Goal: Task Accomplishment & Management: Complete application form

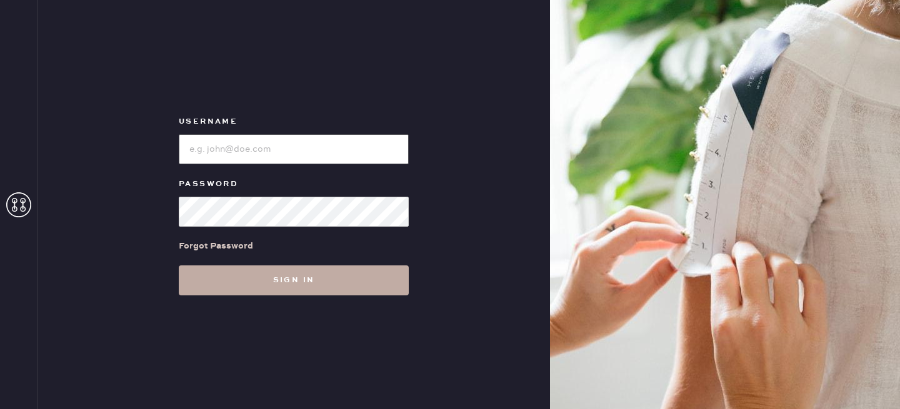
type input "reformationlowereastside"
click at [305, 276] on button "Sign in" at bounding box center [294, 281] width 230 height 30
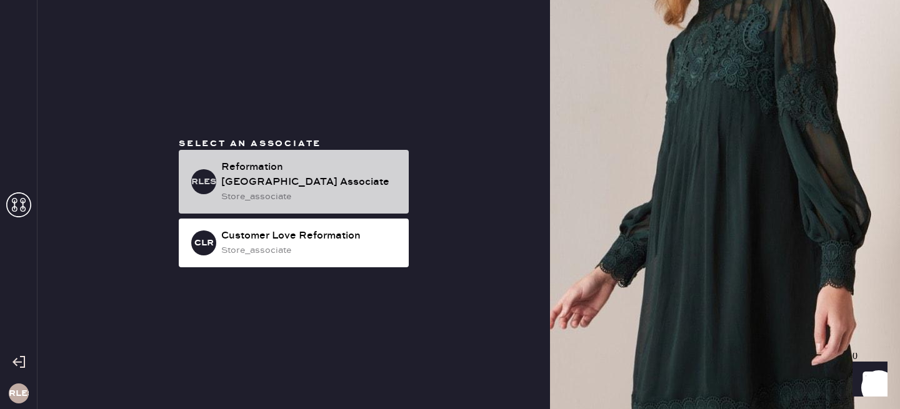
click at [289, 169] on div "Reformation [GEOGRAPHIC_DATA] Associate" at bounding box center [309, 175] width 177 height 30
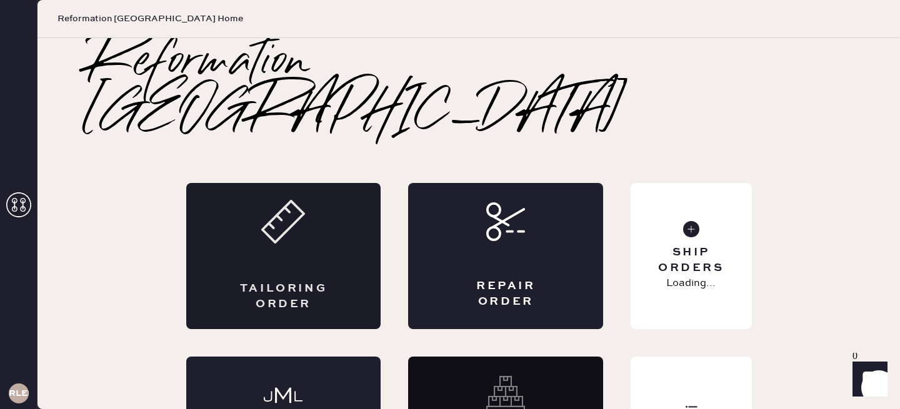
click at [252, 211] on div "Tailoring Order" at bounding box center [283, 256] width 195 height 146
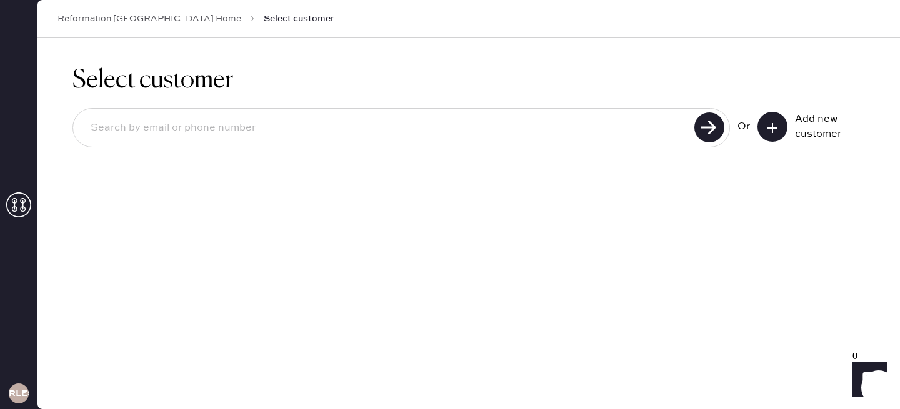
click at [779, 127] on button at bounding box center [772, 127] width 30 height 30
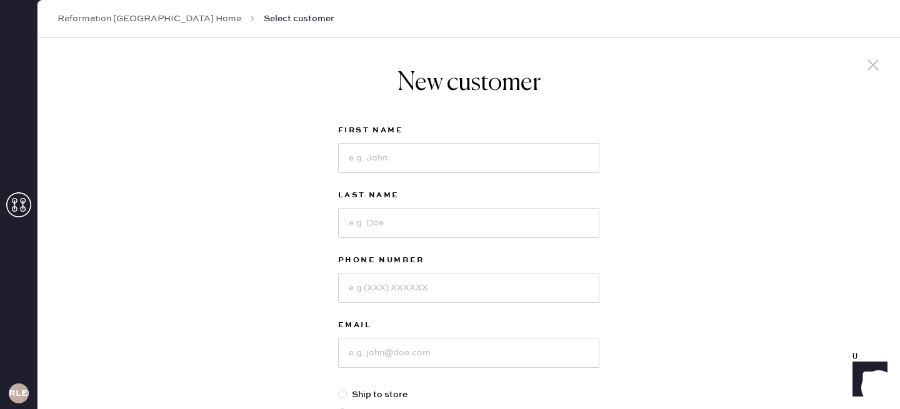
click at [397, 188] on label "Last Name" at bounding box center [468, 195] width 261 height 15
click at [392, 166] on input at bounding box center [468, 158] width 261 height 30
type input "Tianrui"
type input "[PERSON_NAME]"
type input "2129510305"
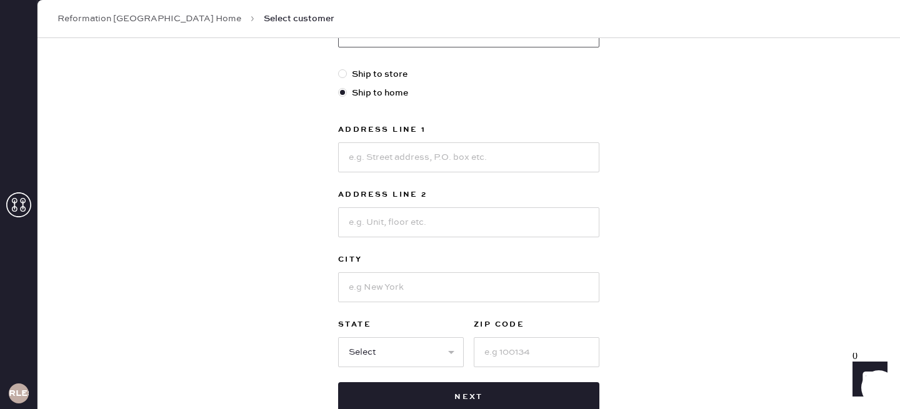
scroll to position [324, 0]
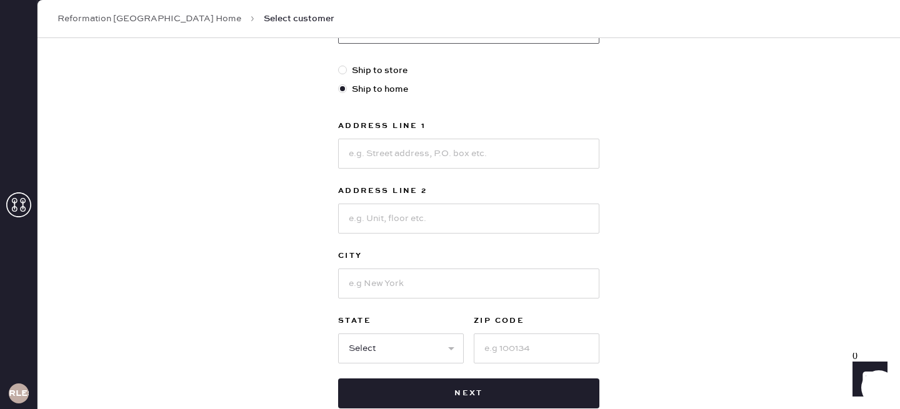
type input "[EMAIL_ADDRESS][DOMAIN_NAME]"
click at [431, 147] on input at bounding box center [468, 154] width 261 height 30
type input "[STREET_ADDRESS]"
type input "Unit 512"
type input "[GEOGRAPHIC_DATA]"
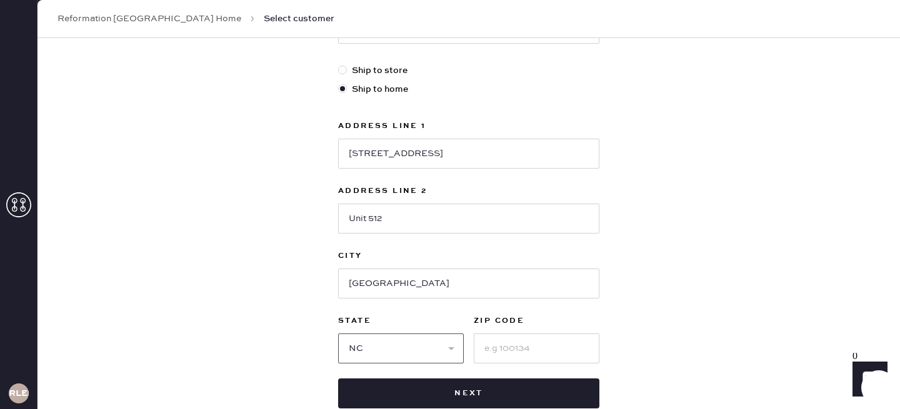
select select "NJ"
click at [338, 334] on select "Select AK AL AR AZ CA CO CT [GEOGRAPHIC_DATA] DE FL [GEOGRAPHIC_DATA] HI [GEOGR…" at bounding box center [401, 349] width 126 height 30
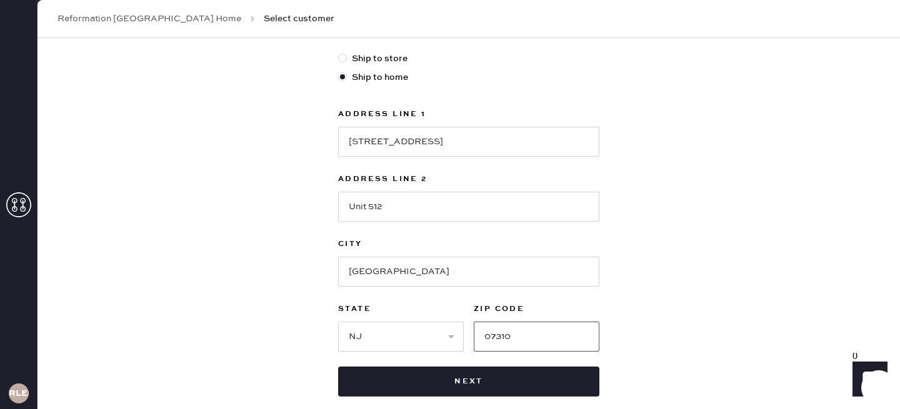
scroll to position [404, 0]
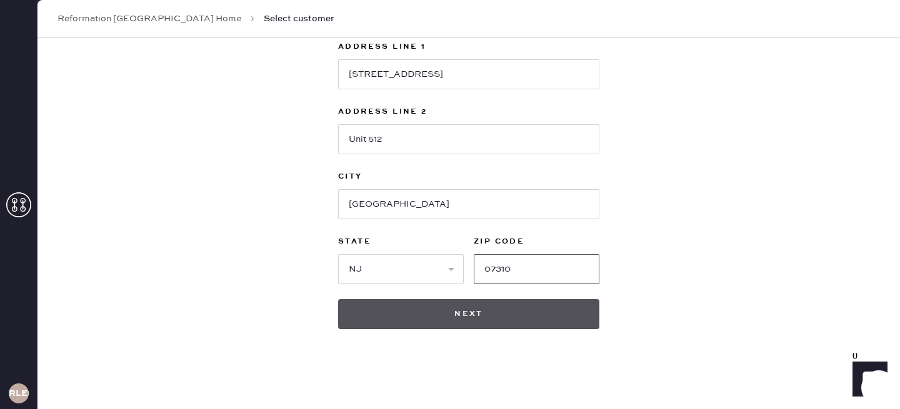
type input "07310"
click at [517, 316] on button "Next" at bounding box center [468, 314] width 261 height 30
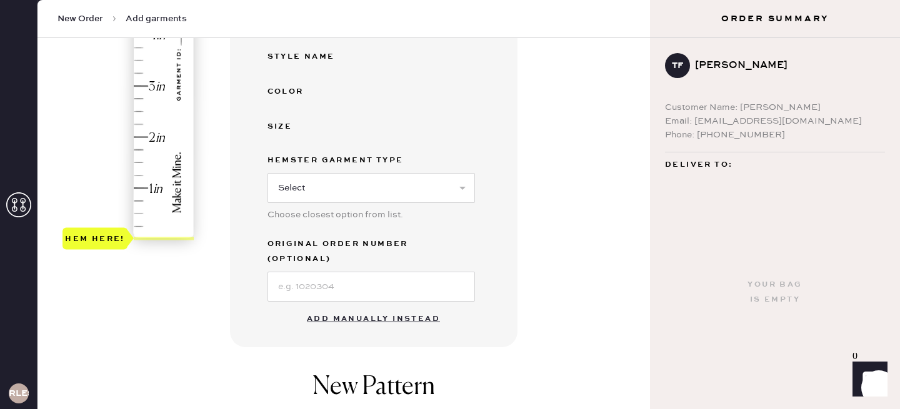
scroll to position [307, 0]
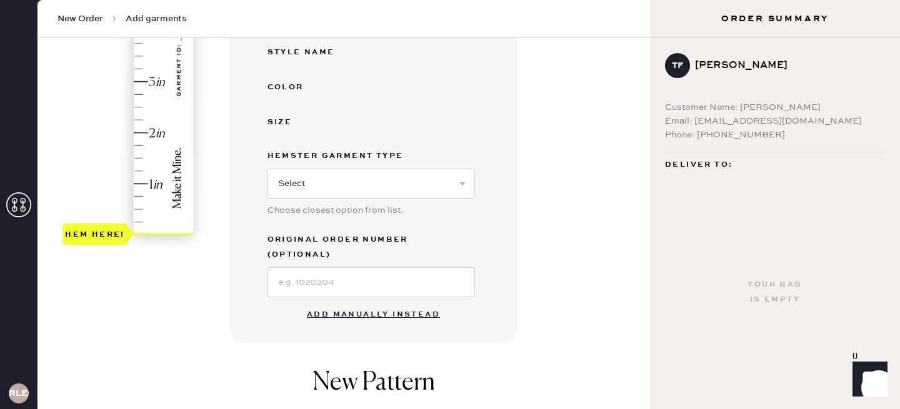
click at [407, 302] on button "Add manually instead" at bounding box center [373, 314] width 148 height 25
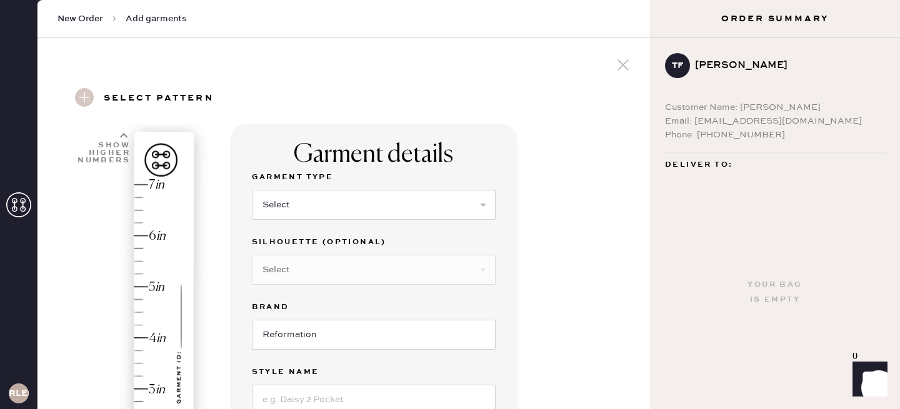
scroll to position [47, 0]
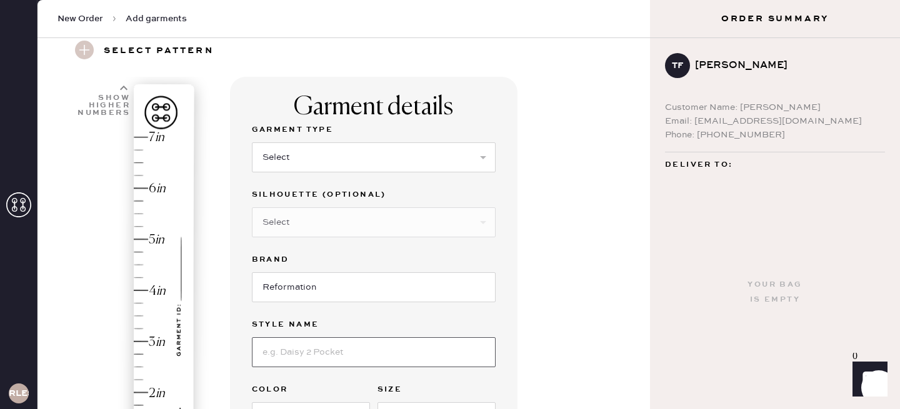
click at [321, 352] on input at bounding box center [374, 352] width 244 height 30
type input "[PERSON_NAME] Silk Dress"
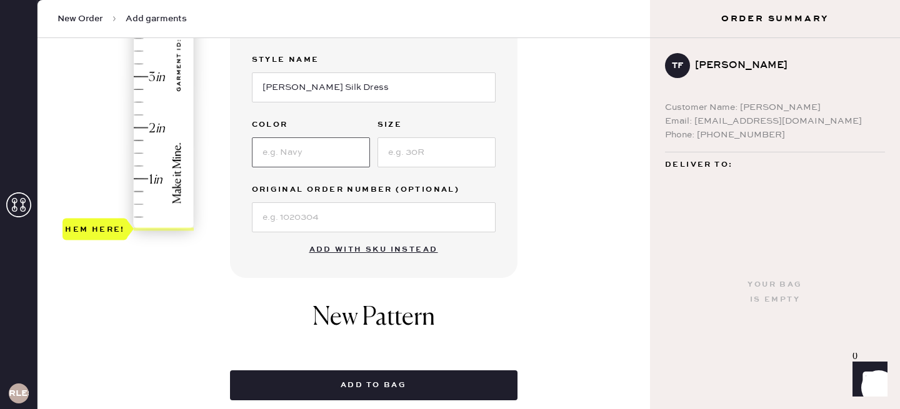
scroll to position [311, 0]
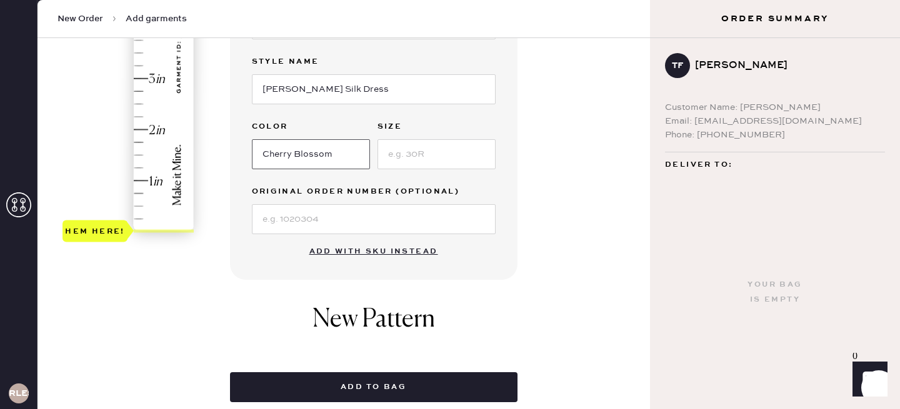
type input "Cherry Blossom"
type input "M"
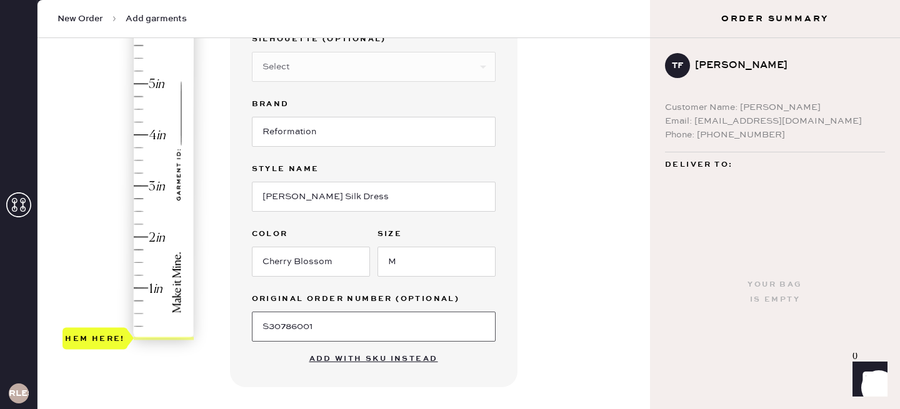
scroll to position [191, 0]
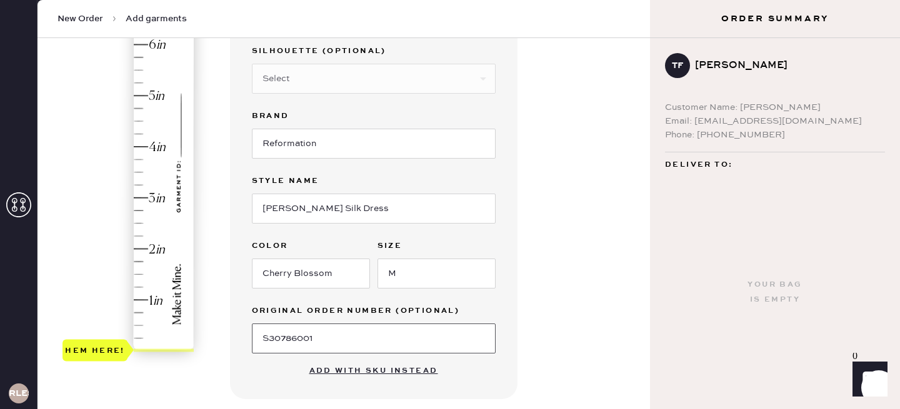
type input "S30786001"
click at [161, 94] on div "Hem here!" at bounding box center [128, 172] width 133 height 369
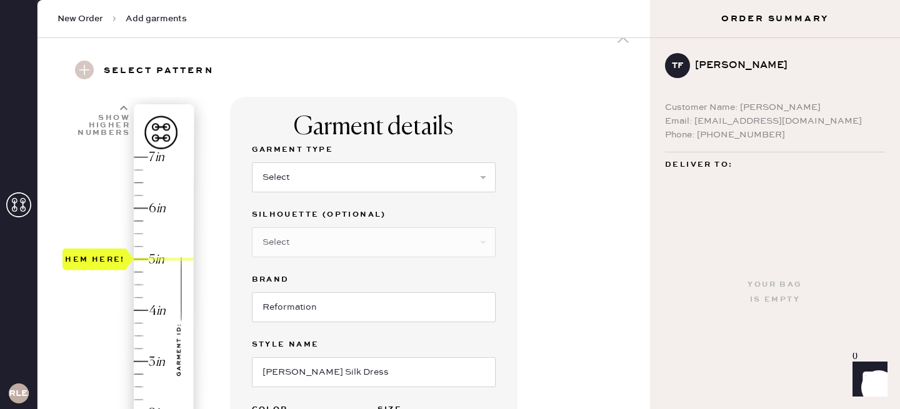
scroll to position [20, 0]
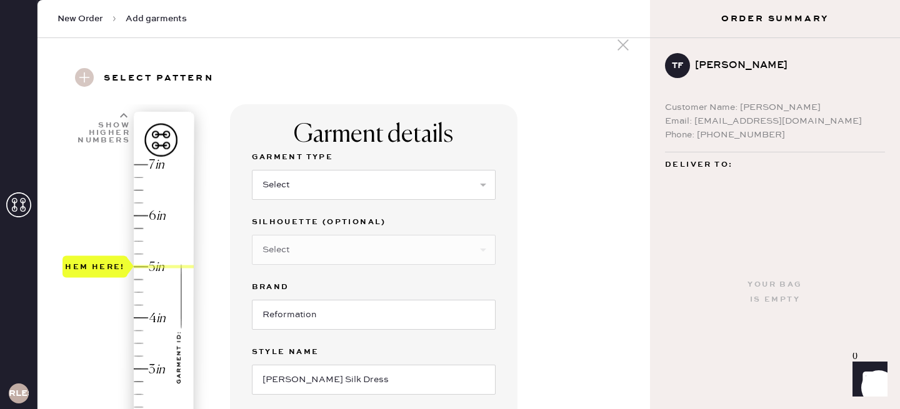
click at [436, 202] on div "Garment Type Select Basic Skirt Jeans Leggings Pants Shorts Basic Sleeved Dress…" at bounding box center [374, 182] width 244 height 65
click at [431, 185] on select "Select Basic Skirt Jeans Leggings Pants Shorts Basic Sleeved Dress Basic Sleeve…" at bounding box center [374, 185] width 244 height 30
select select "7"
click at [252, 170] on select "Select Basic Skirt Jeans Leggings Pants Shorts Basic Sleeved Dress Basic Sleeve…" at bounding box center [374, 185] width 244 height 30
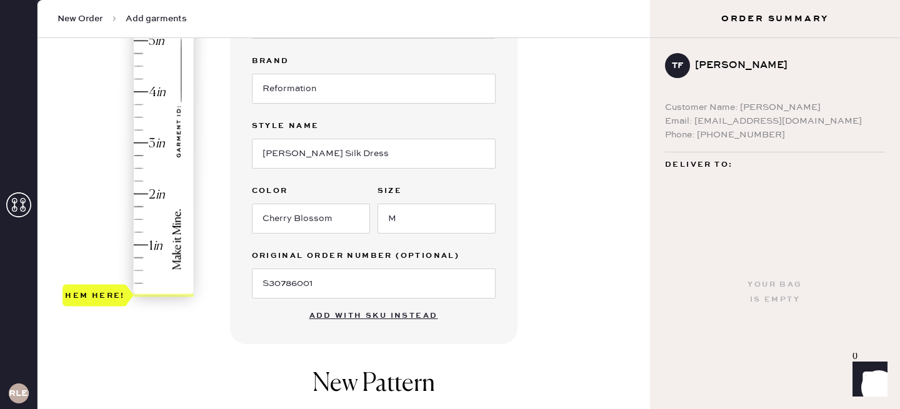
scroll to position [202, 0]
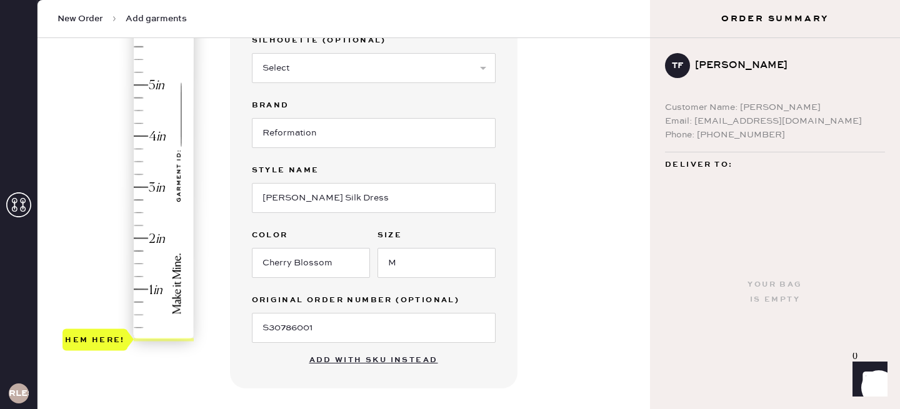
type input "5"
click at [157, 86] on div "Hem here!" at bounding box center [128, 162] width 133 height 369
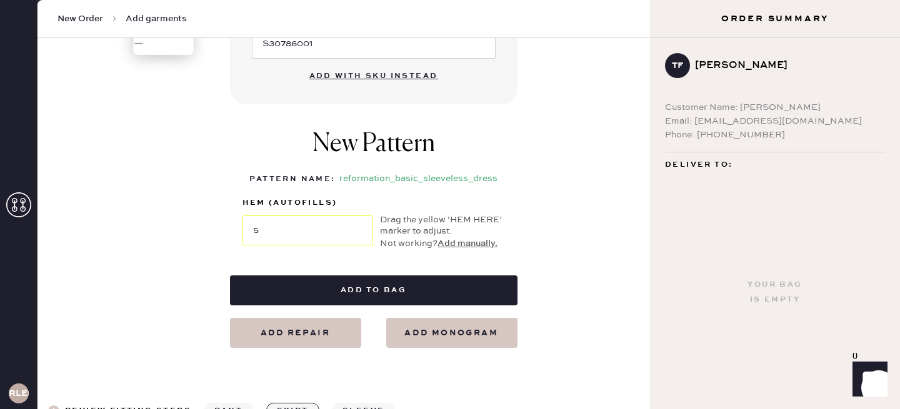
scroll to position [519, 0]
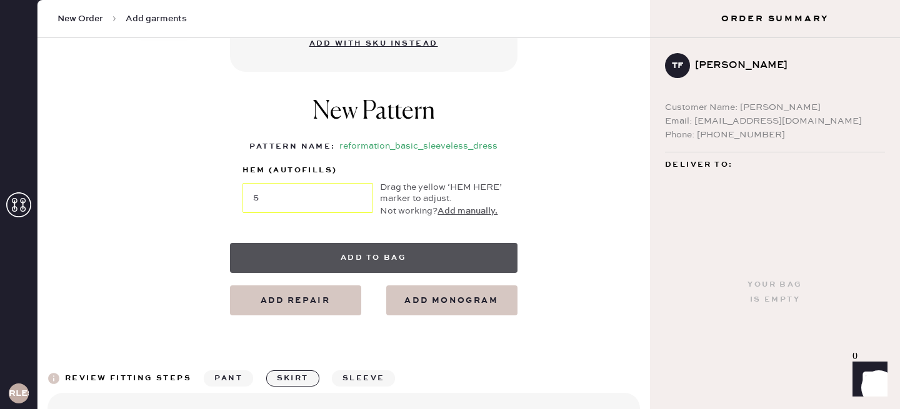
click at [454, 248] on button "Add to bag" at bounding box center [373, 258] width 287 height 30
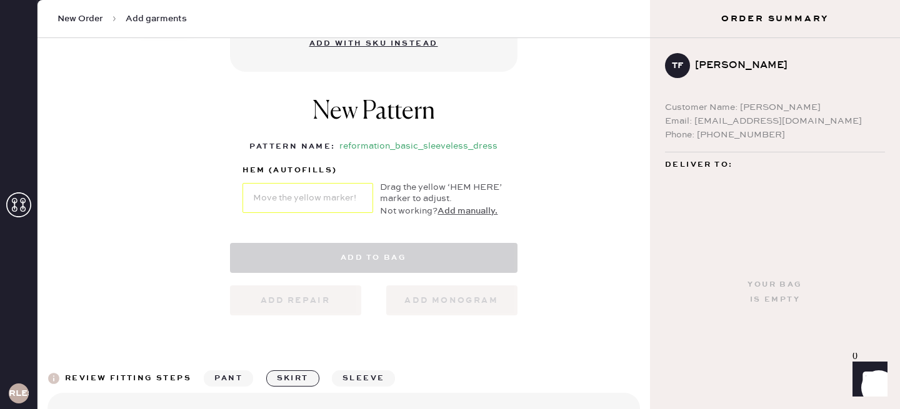
select select "7"
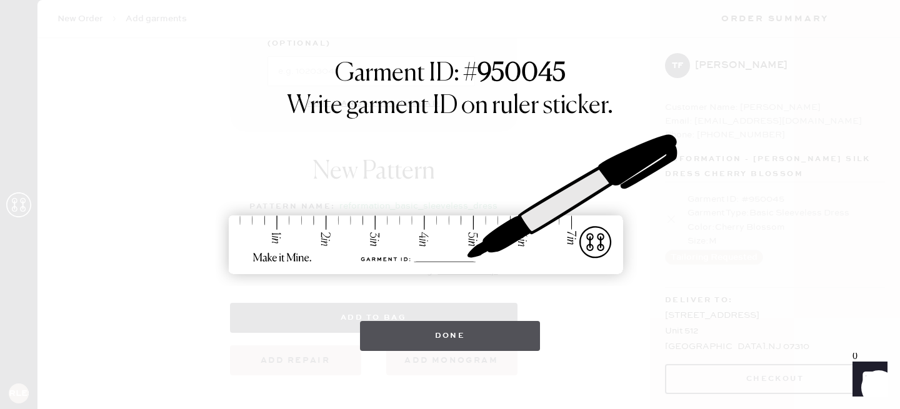
click at [490, 339] on button "Done" at bounding box center [450, 336] width 181 height 30
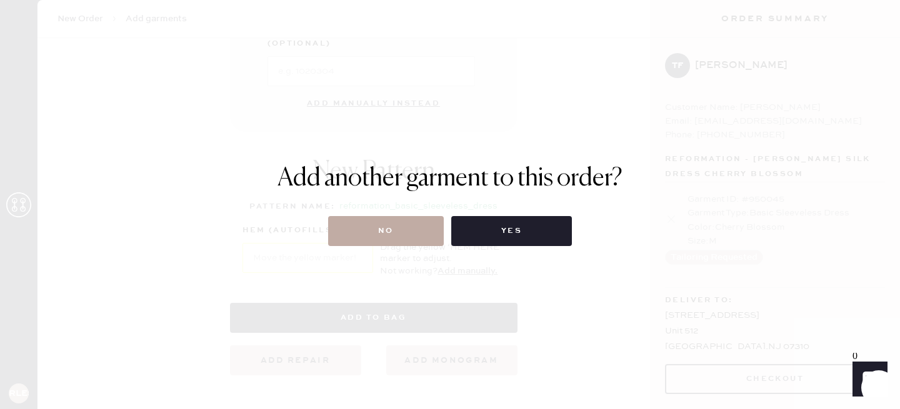
click at [362, 236] on button "No" at bounding box center [386, 231] width 116 height 30
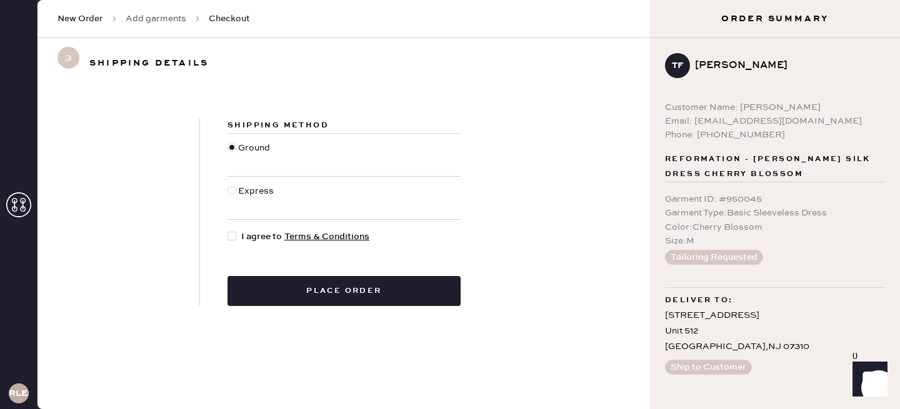
click at [228, 234] on div at bounding box center [231, 236] width 9 height 9
click at [228, 231] on input "I agree to Terms & Conditions" at bounding box center [227, 230] width 1 height 1
checkbox input "true"
click at [352, 313] on div "Shipping Method Ground Express I agree to Terms & Conditions Place order" at bounding box center [343, 212] width 612 height 248
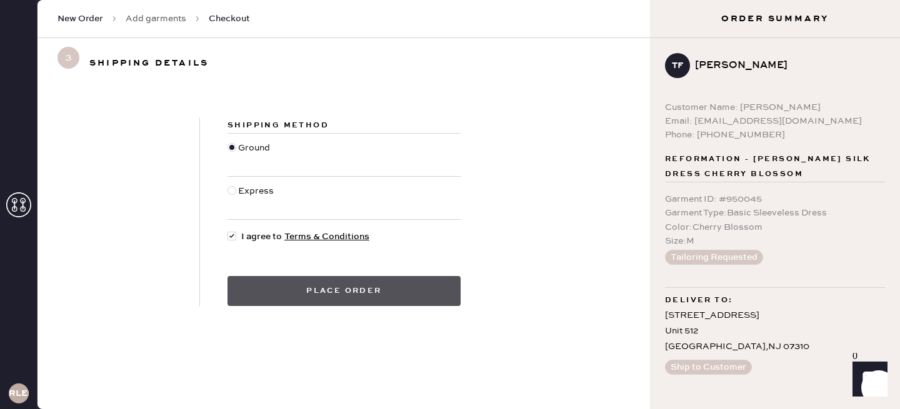
click at [352, 294] on button "Place order" at bounding box center [343, 291] width 233 height 30
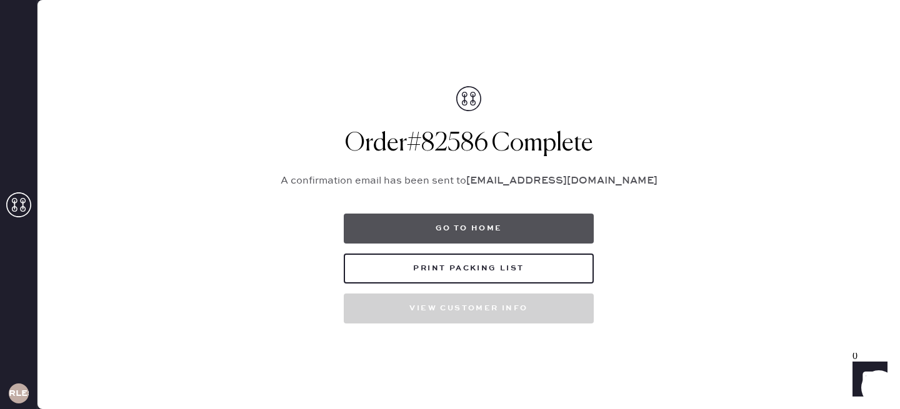
click at [501, 235] on button "Go to home" at bounding box center [469, 229] width 250 height 30
